Goal: Check status: Check status

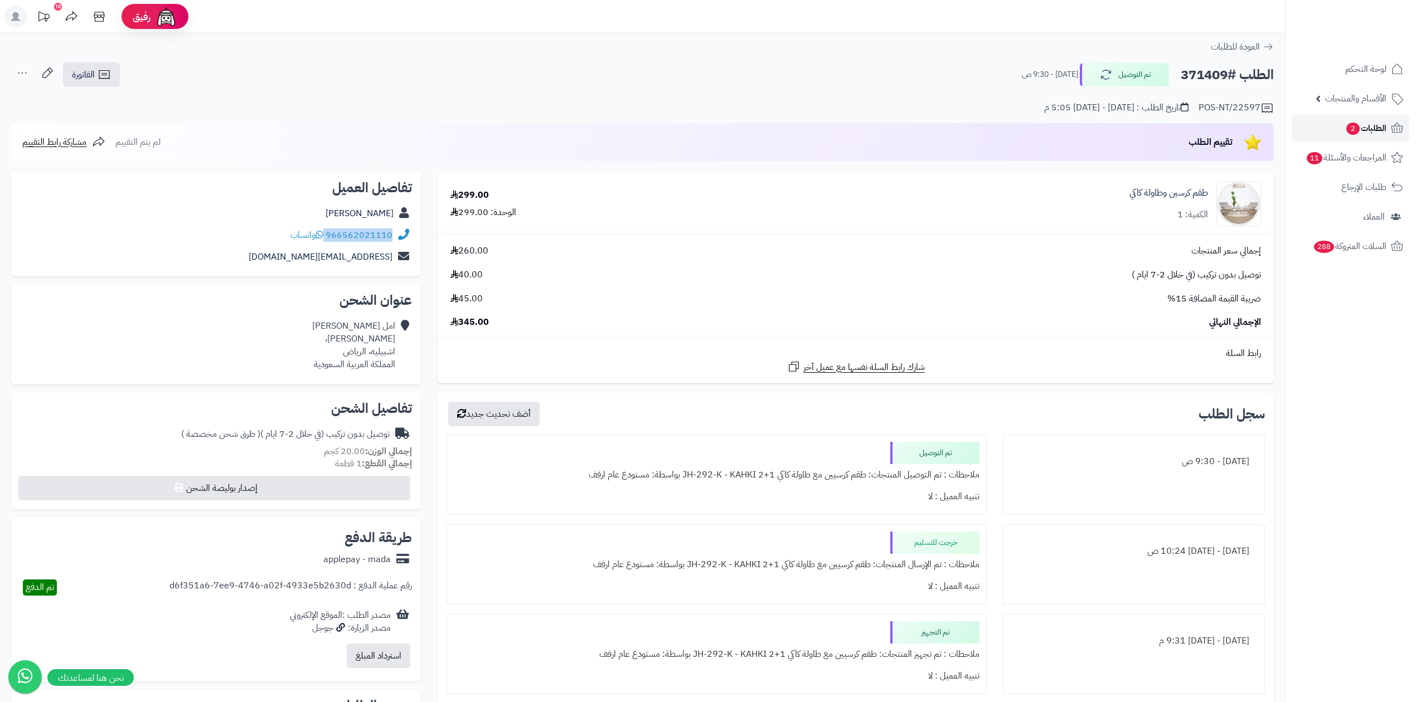
click at [1361, 134] on span "الطلبات 2" at bounding box center [1365, 128] width 41 height 16
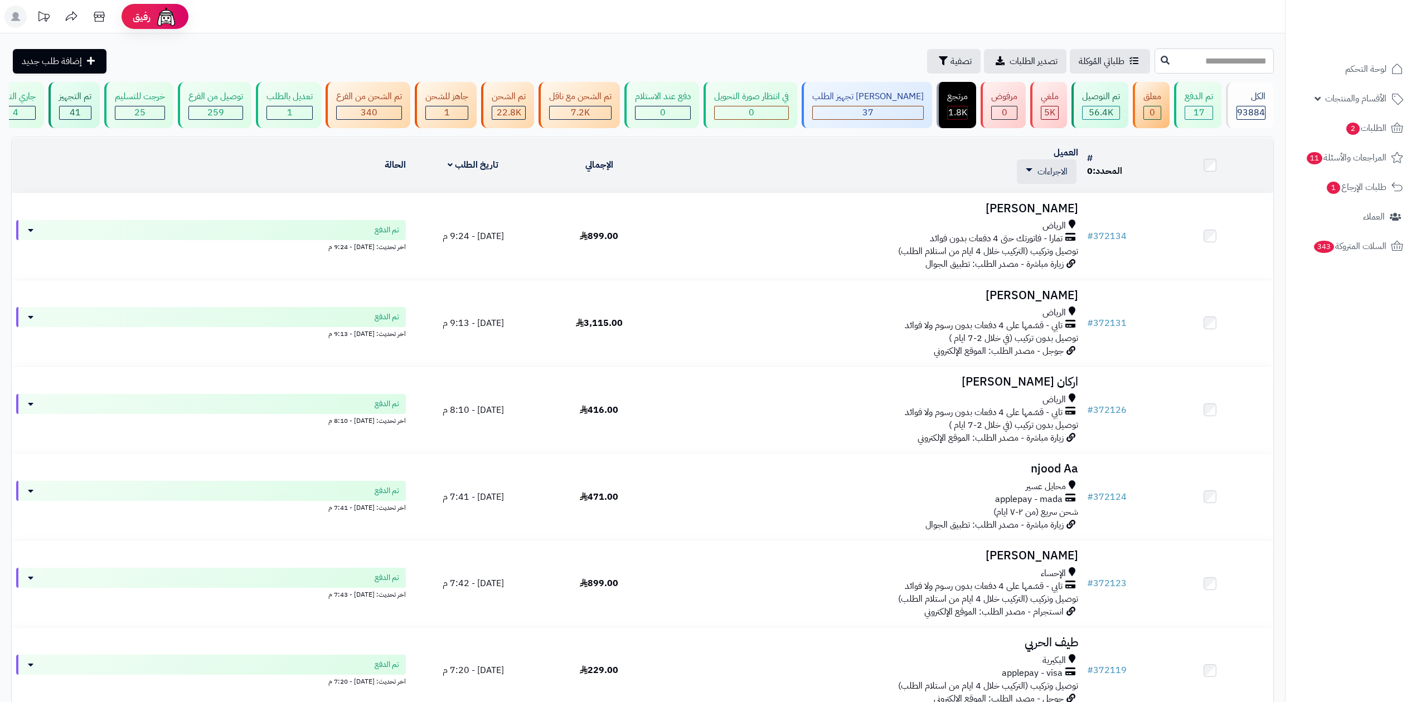
click at [1200, 52] on input "text" at bounding box center [1213, 60] width 119 height 25
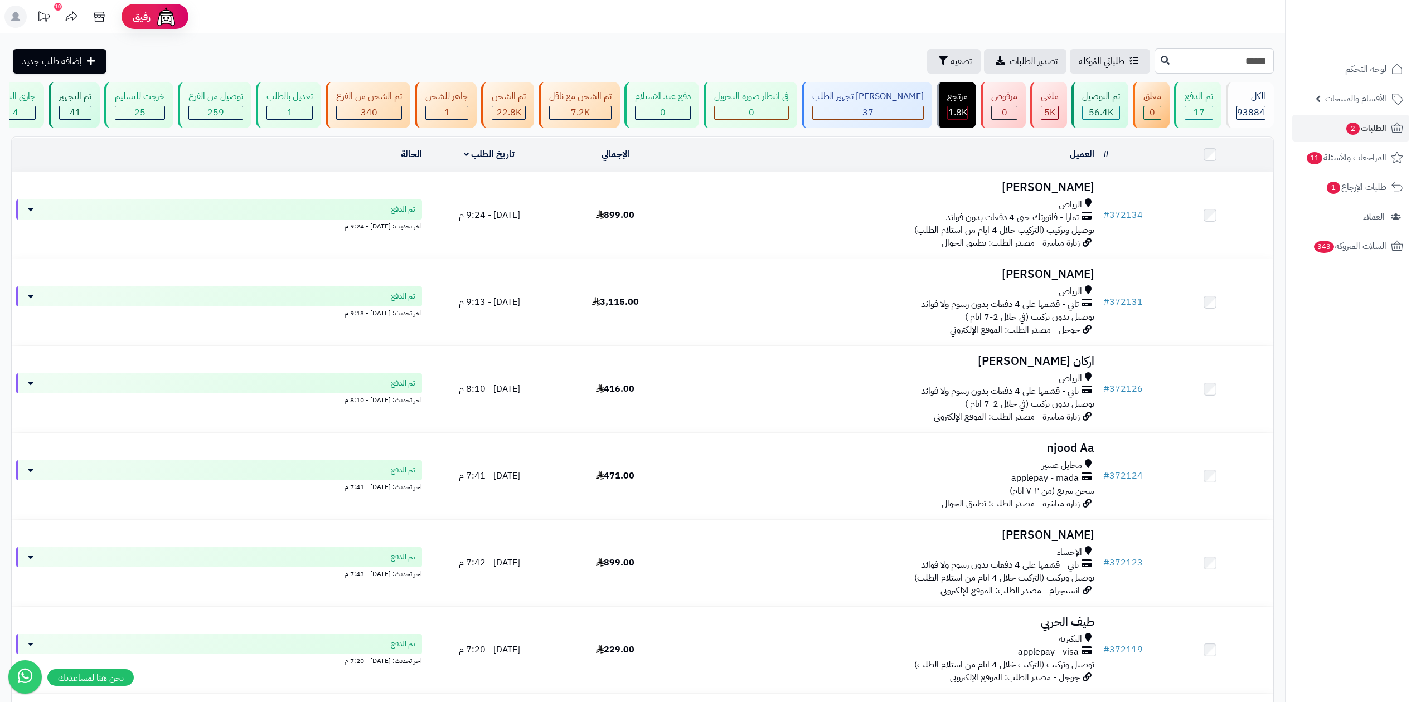
type input "******"
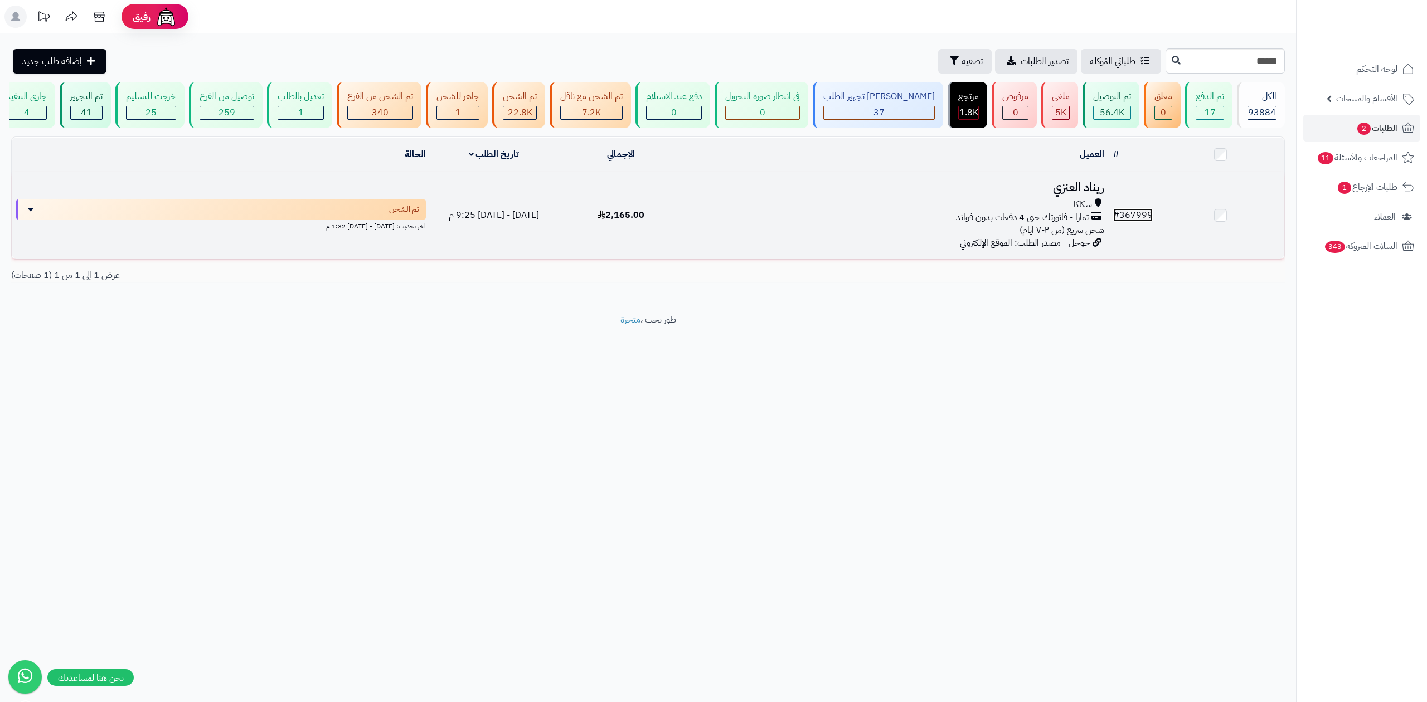
click at [1138, 214] on link "# 367999" at bounding box center [1133, 214] width 40 height 13
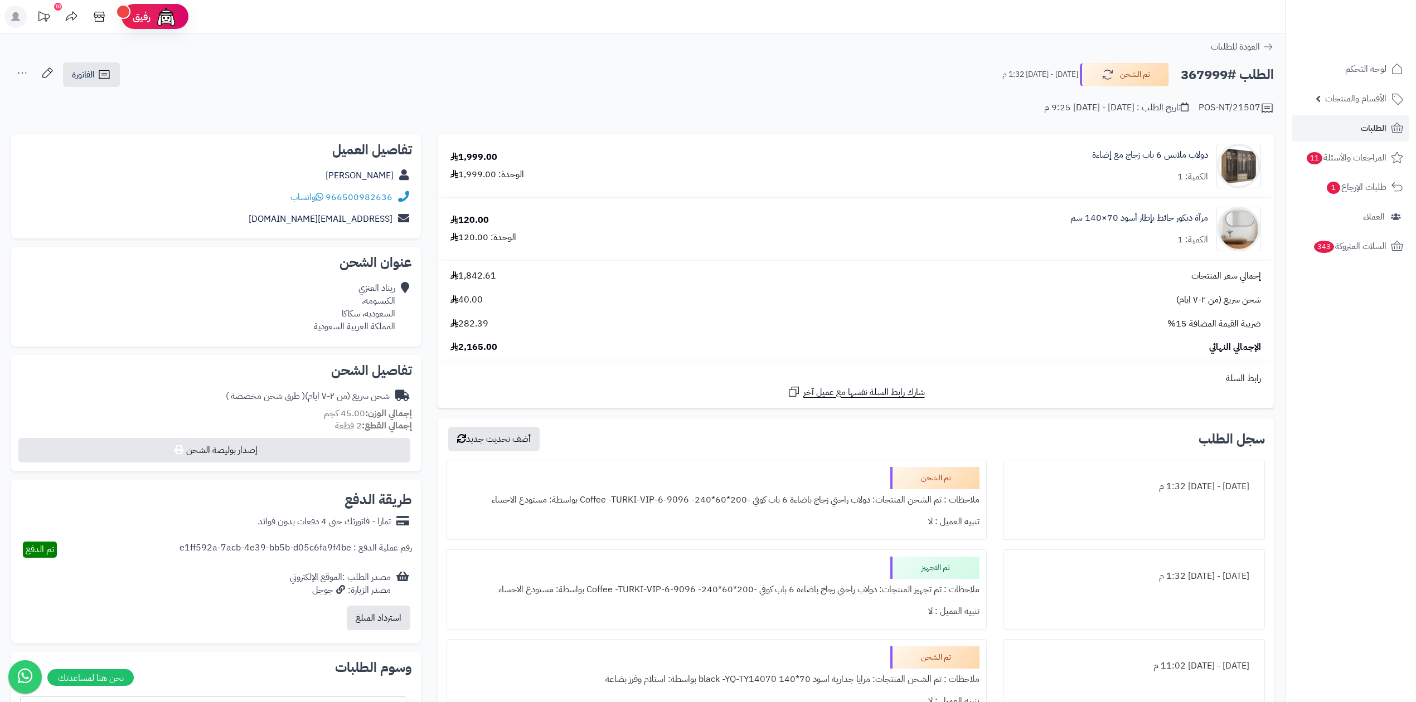
click at [1195, 71] on h2 "الطلب #367999" at bounding box center [1227, 75] width 93 height 23
copy h2 "367999"
